Goal: Find specific page/section: Find specific page/section

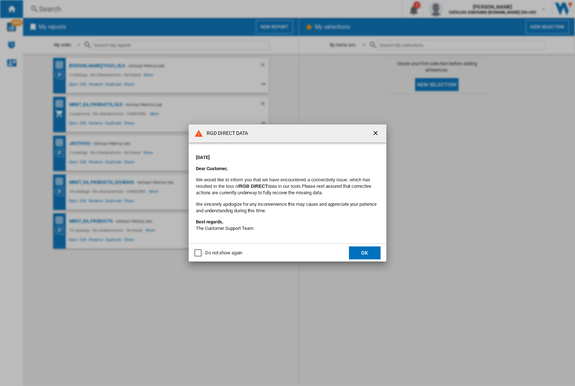
click at [458, 9] on div "RGD DIRECT DATA [DATE] Dear Customer, We would like to inform you that we have …" at bounding box center [287, 193] width 575 height 386
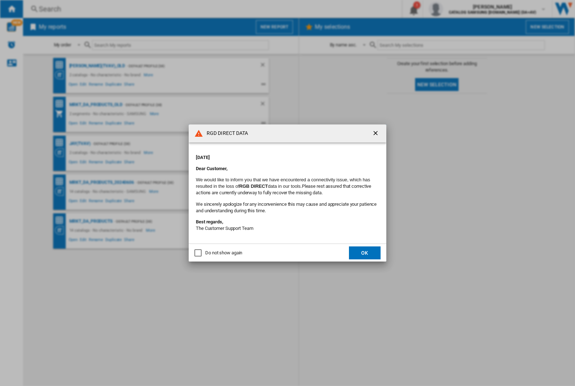
click at [458, 9] on div "RGD DIRECT DATA [DATE] Dear Customer, We would like to inform you that we have …" at bounding box center [287, 193] width 575 height 386
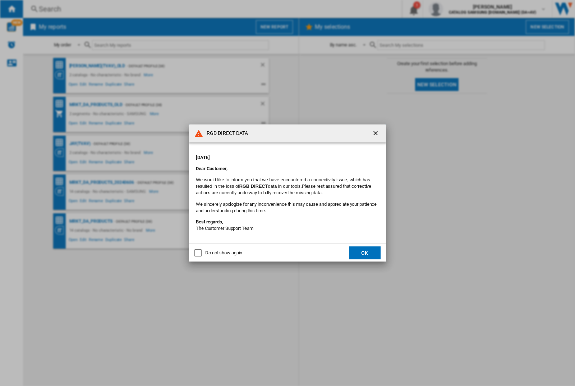
click at [458, 9] on div "RGD DIRECT DATA [DATE] Dear Customer, We would like to inform you that we have …" at bounding box center [287, 193] width 575 height 386
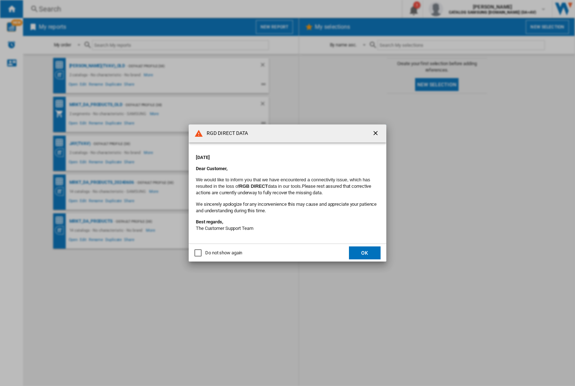
click at [458, 9] on div "RGD DIRECT DATA [DATE] Dear Customer, We would like to inform you that we have …" at bounding box center [287, 193] width 575 height 386
